Goal: Use online tool/utility: Utilize a website feature to perform a specific function

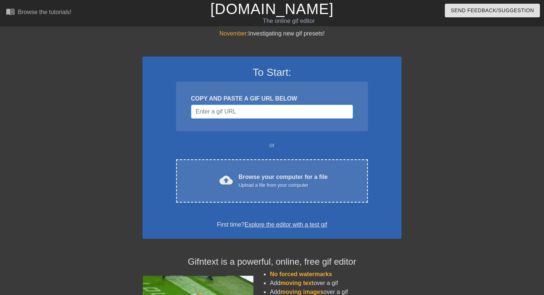
click at [235, 114] on input "Username" at bounding box center [272, 112] width 162 height 14
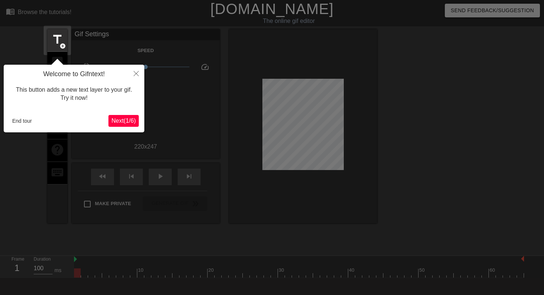
scroll to position [18, 0]
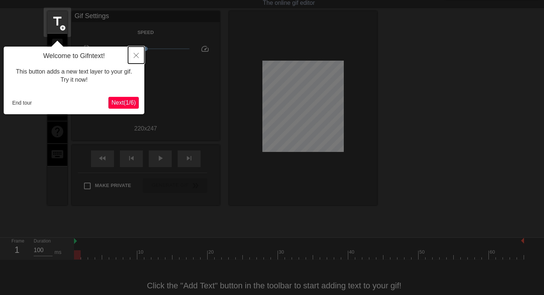
click at [137, 54] on icon "Close" at bounding box center [136, 55] width 5 height 5
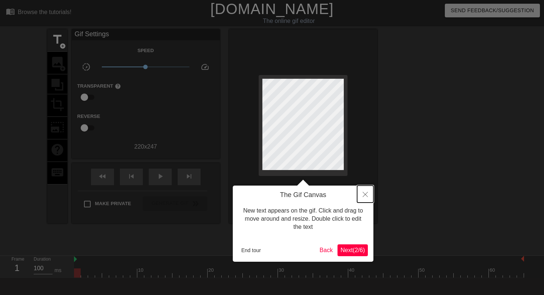
click at [363, 195] on icon "Close" at bounding box center [365, 194] width 5 height 5
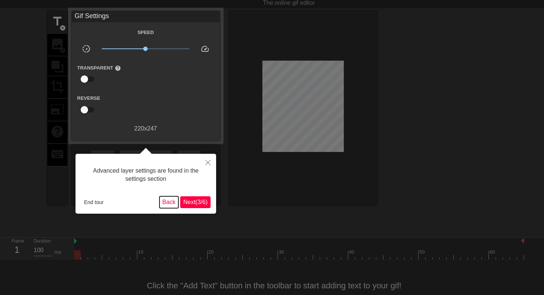
click at [163, 204] on button "Back" at bounding box center [169, 203] width 19 height 12
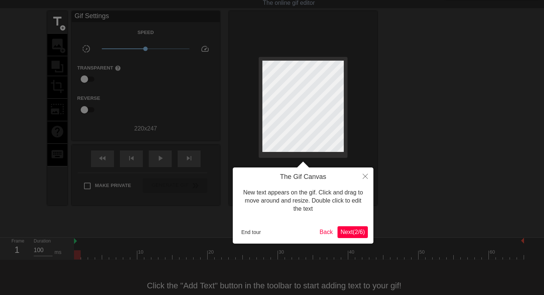
scroll to position [0, 0]
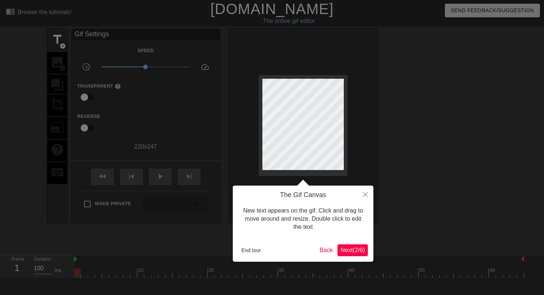
drag, startPoint x: 372, startPoint y: 253, endPoint x: 358, endPoint y: 253, distance: 14.1
click at [360, 253] on div "The Gif Canvas New text appears on the gif. Click and drag to move around and r…" at bounding box center [303, 224] width 141 height 76
click at [253, 248] on button "End tour" at bounding box center [251, 250] width 26 height 11
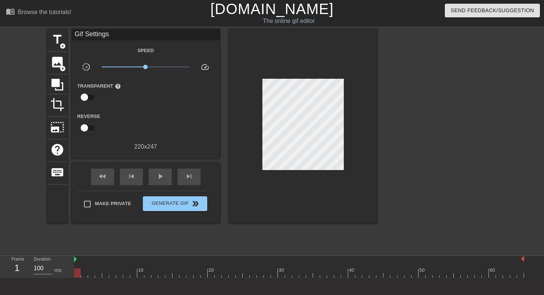
scroll to position [0, 0]
click at [58, 60] on span "image" at bounding box center [57, 62] width 14 height 14
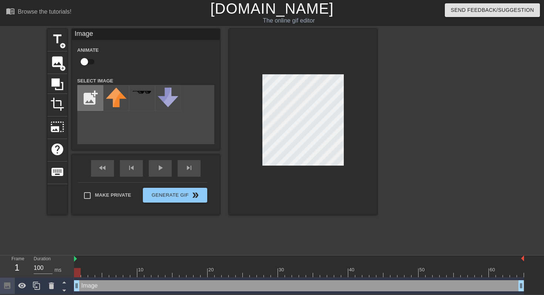
click at [82, 101] on input "file" at bounding box center [90, 98] width 25 height 25
type input "C:\fakepath\Screenshot [DATE] 12.31.42.png"
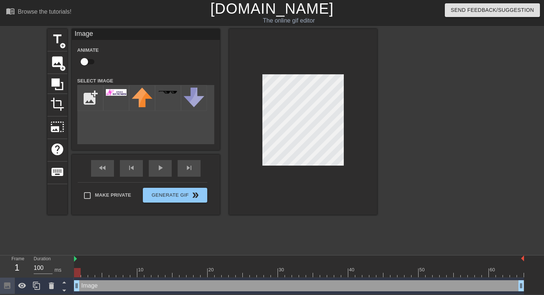
scroll to position [0, 0]
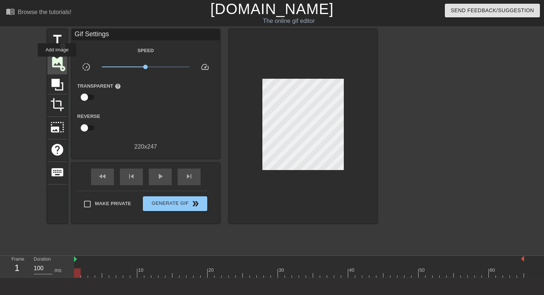
click at [57, 62] on span "image" at bounding box center [57, 62] width 14 height 14
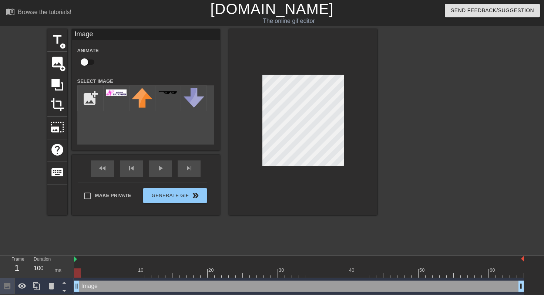
drag, startPoint x: 113, startPoint y: 93, endPoint x: 350, endPoint y: 146, distance: 242.7
click at [350, 146] on div at bounding box center [303, 122] width 148 height 186
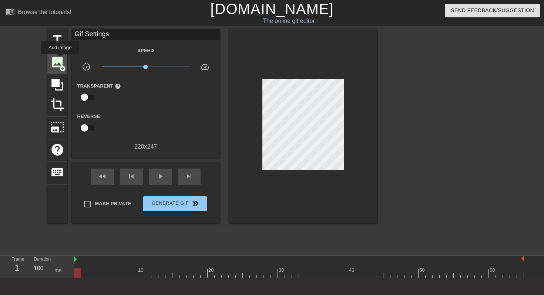
click at [60, 60] on span "image" at bounding box center [57, 62] width 14 height 14
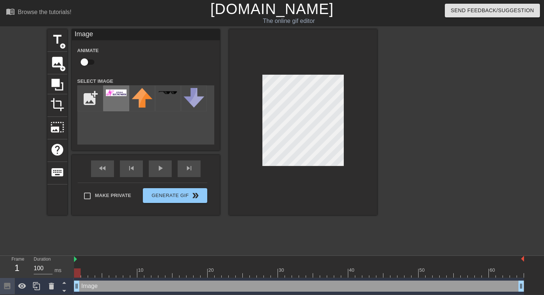
click at [115, 96] on img at bounding box center [116, 93] width 21 height 7
click at [344, 116] on div at bounding box center [303, 122] width 148 height 186
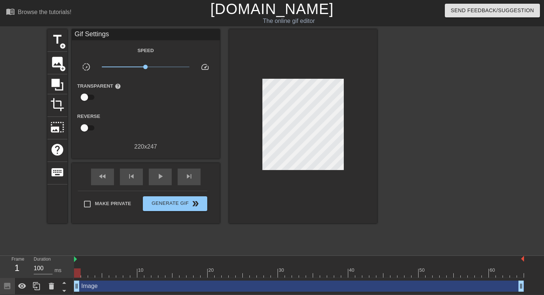
click at [412, 117] on div at bounding box center [441, 140] width 111 height 222
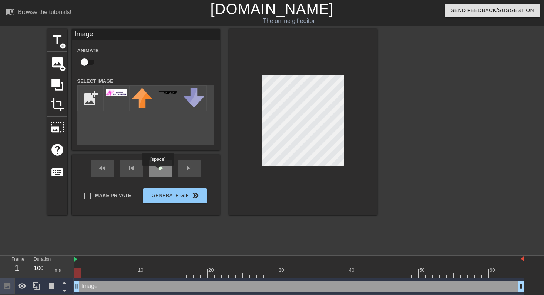
click at [159, 171] on div "play_arrow" at bounding box center [160, 169] width 23 height 17
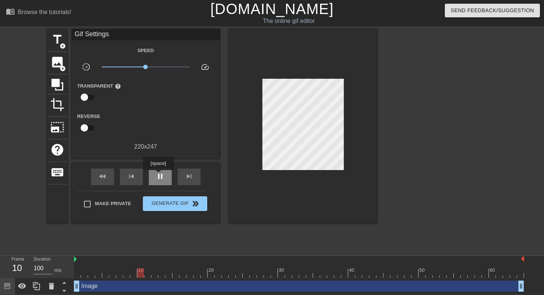
scroll to position [1, 0]
click at [167, 177] on div "pause" at bounding box center [160, 176] width 23 height 17
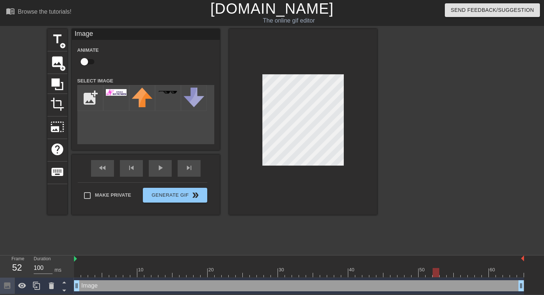
click at [84, 60] on input "checkbox" at bounding box center [84, 62] width 42 height 14
checkbox input "true"
click at [158, 166] on div "fast_rewind skip_previous play_arrow skip_next" at bounding box center [146, 169] width 121 height 28
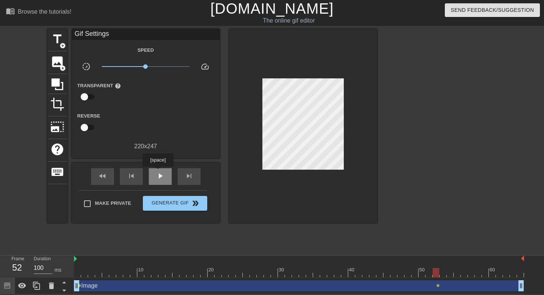
click at [159, 172] on div "play_arrow" at bounding box center [160, 176] width 23 height 17
click at [159, 172] on span "pause" at bounding box center [160, 176] width 9 height 9
click at [153, 284] on div "Image drag_handle drag_handle" at bounding box center [299, 286] width 450 height 11
drag, startPoint x: 78, startPoint y: 285, endPoint x: 84, endPoint y: 287, distance: 6.1
click at [94, 285] on div "Image drag_handle drag_handle lens lens" at bounding box center [299, 286] width 450 height 11
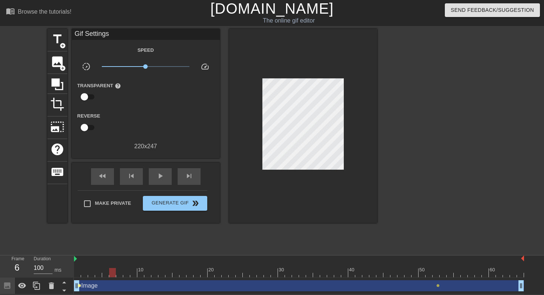
click at [78, 286] on span "lens" at bounding box center [79, 285] width 3 height 3
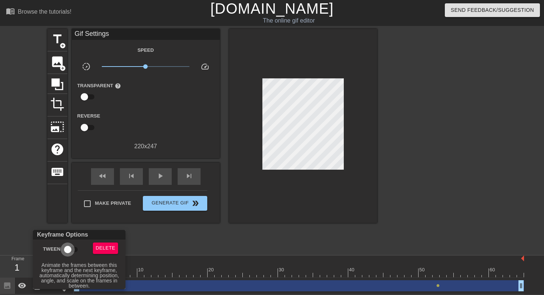
click at [71, 249] on input "Tween" at bounding box center [68, 250] width 42 height 14
checkbox input "true"
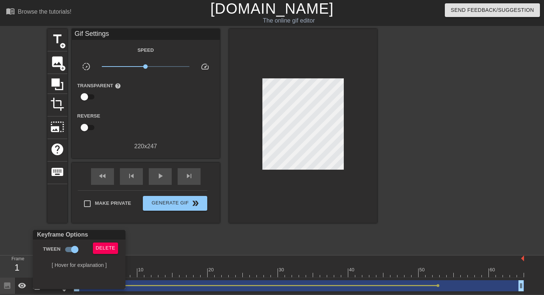
click at [367, 236] on div at bounding box center [272, 147] width 544 height 295
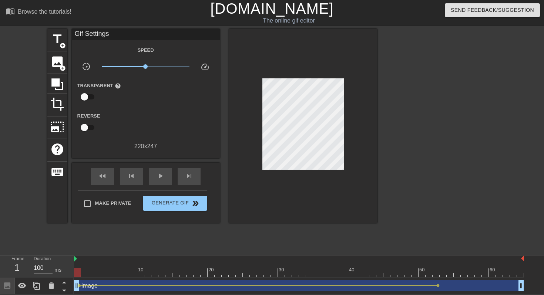
drag, startPoint x: 437, startPoint y: 285, endPoint x: 511, endPoint y: 286, distance: 73.7
click at [515, 285] on div "Image drag_handle drag_handle lens lens" at bounding box center [299, 286] width 450 height 11
click at [152, 175] on div "play_arrow" at bounding box center [160, 176] width 23 height 17
click at [159, 174] on span "pause" at bounding box center [160, 176] width 9 height 9
drag, startPoint x: 135, startPoint y: 286, endPoint x: 136, endPoint y: 281, distance: 5.2
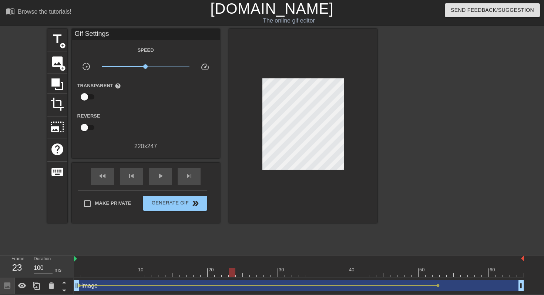
click at [136, 281] on div "Image drag_handle drag_handle lens lens" at bounding box center [299, 286] width 450 height 11
click at [63, 47] on span "add_circle" at bounding box center [63, 46] width 6 height 6
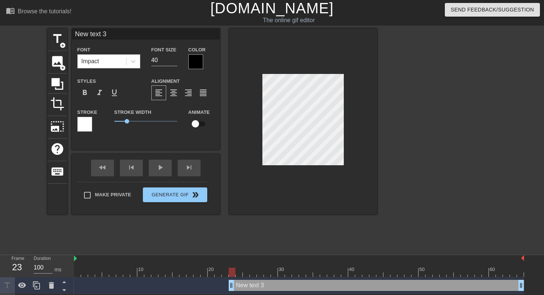
click at [102, 59] on div "Impact" at bounding box center [102, 61] width 48 height 13
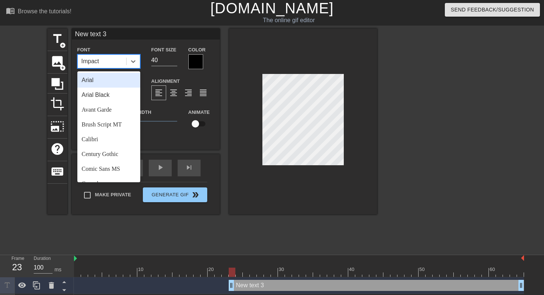
click at [107, 61] on div "Impact" at bounding box center [102, 61] width 48 height 13
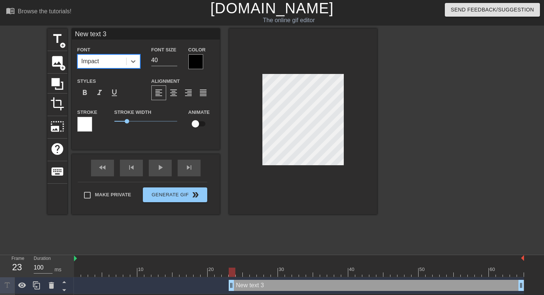
type input "C"
type textarea "C"
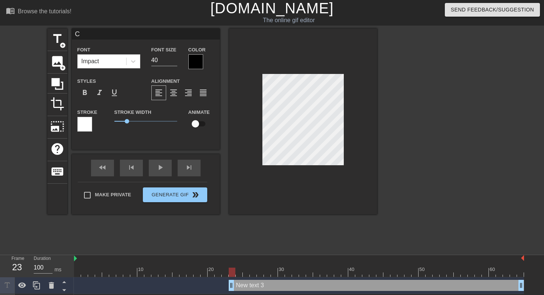
type input "Cu"
type textarea "Cu"
type input "Cus"
type textarea "Cus"
type input "Cust"
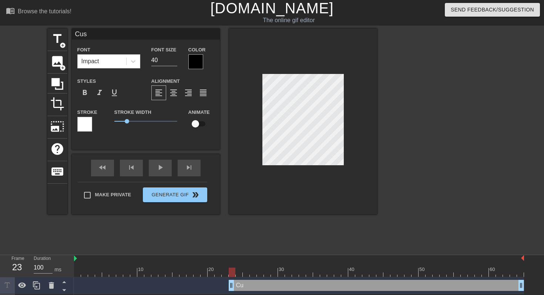
type textarea "Cust"
type input "Custo"
type textarea "Custo"
type input "Custom"
type textarea "Custom"
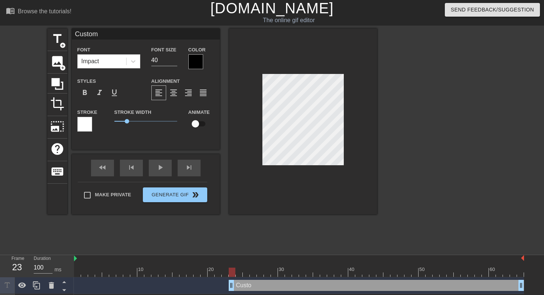
type input "Custome"
type textarea "Customer"
type input "Customer"
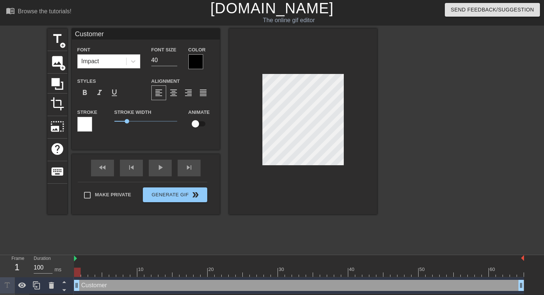
drag, startPoint x: 230, startPoint y: 287, endPoint x: 23, endPoint y: 295, distance: 206.8
click at [23, 295] on div "Frame 1 Duration 100 ms 10 20 30 40 50 60 Customer drag_handle drag_handle Imag…" at bounding box center [272, 283] width 544 height 56
click at [198, 124] on input "checkbox" at bounding box center [195, 124] width 42 height 14
checkbox input "true"
click at [80, 286] on span "lens" at bounding box center [79, 285] width 3 height 3
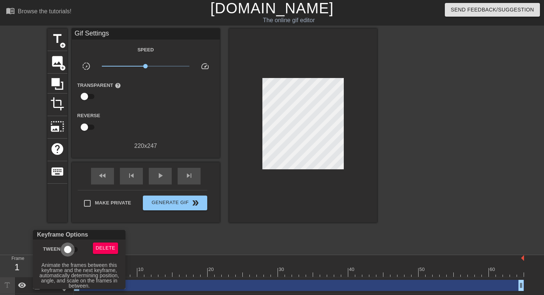
click at [70, 251] on input "Tween" at bounding box center [68, 250] width 42 height 14
checkbox input "true"
click at [207, 241] on div at bounding box center [272, 147] width 544 height 295
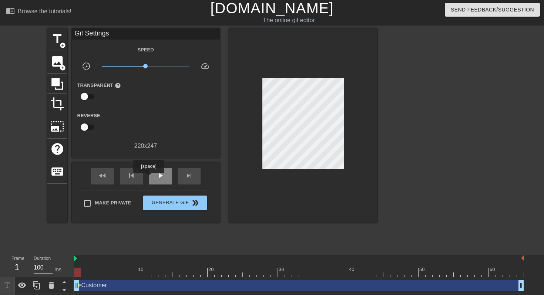
click at [152, 177] on div "play_arrow" at bounding box center [160, 176] width 23 height 17
click at [154, 178] on div "pause" at bounding box center [160, 176] width 23 height 17
click at [163, 175] on span "play_arrow" at bounding box center [160, 176] width 9 height 9
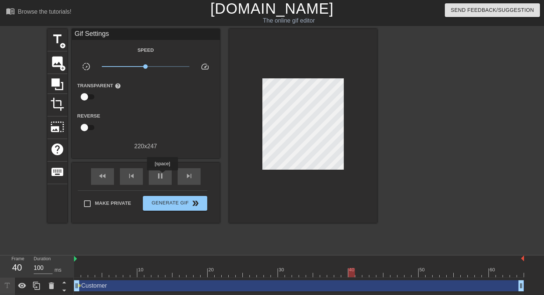
drag, startPoint x: 163, startPoint y: 176, endPoint x: 175, endPoint y: 172, distance: 12.5
click at [163, 176] on span "pause" at bounding box center [160, 176] width 9 height 9
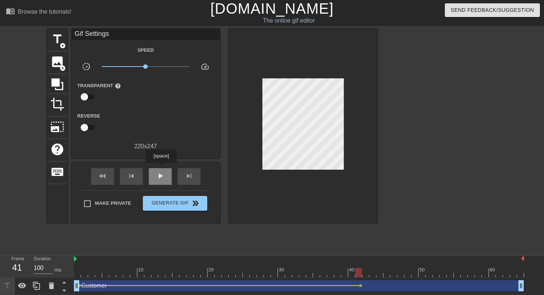
click at [162, 168] on div "play_arrow" at bounding box center [160, 176] width 23 height 17
click at [158, 174] on span "pause" at bounding box center [160, 176] width 9 height 9
click at [168, 214] on div "Make Private Generate Gif double_arrow" at bounding box center [143, 205] width 130 height 29
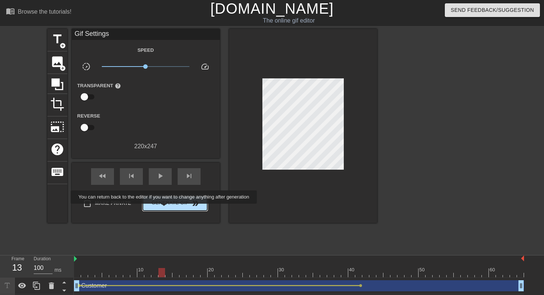
click at [169, 207] on span "Generate Gif double_arrow" at bounding box center [175, 203] width 58 height 9
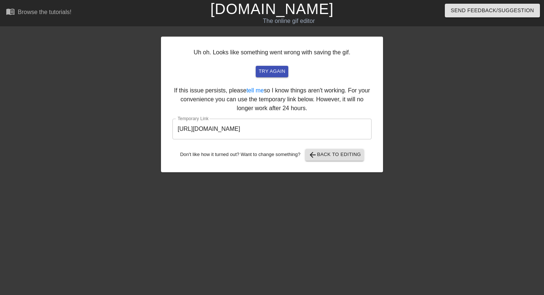
scroll to position [0, 1]
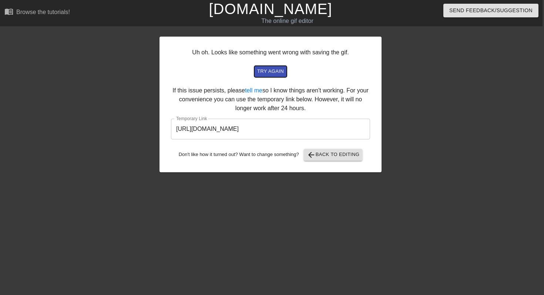
click at [269, 73] on span "try again" at bounding box center [270, 71] width 27 height 9
click at [262, 130] on input "[URL][DOMAIN_NAME]" at bounding box center [270, 129] width 199 height 21
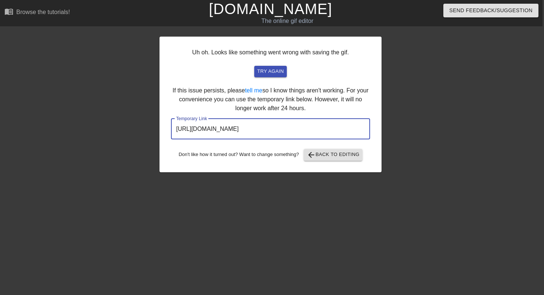
click at [262, 130] on input "[URL][DOMAIN_NAME]" at bounding box center [270, 129] width 199 height 21
